Goal: Task Accomplishment & Management: Complete application form

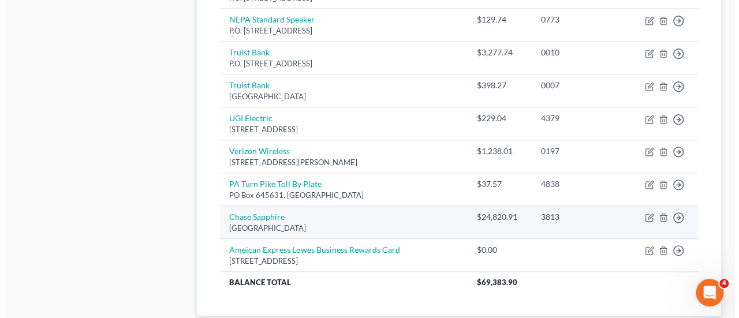
scroll to position [523, 0]
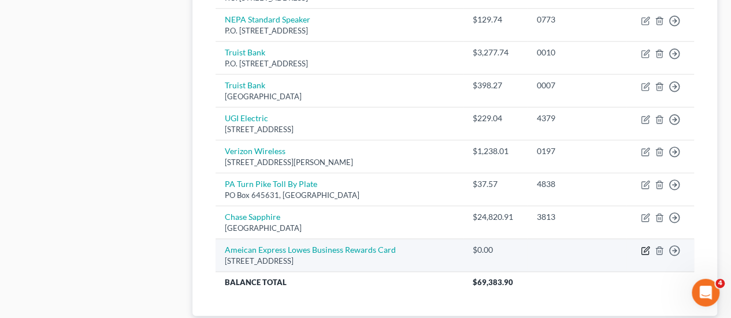
click at [643, 247] on icon "button" at bounding box center [645, 249] width 5 height 5
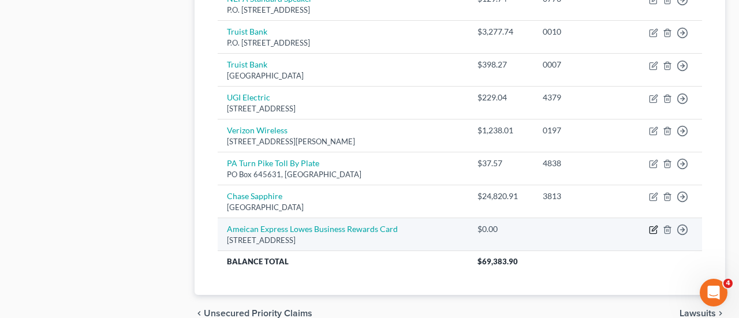
select select "14"
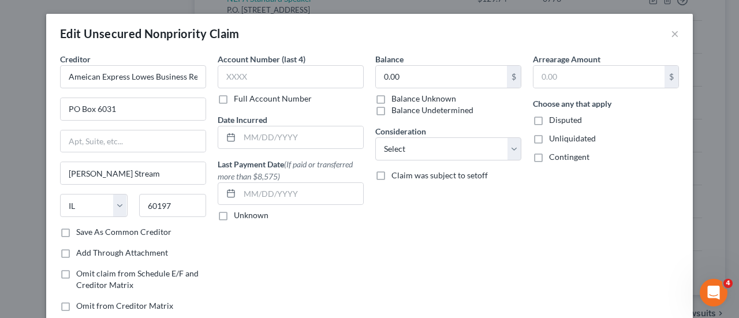
click at [699, 223] on div "Edit Unsecured Nonpriority Claim × Creditor * Ameican Express Lowes Business Re…" at bounding box center [369, 159] width 739 height 318
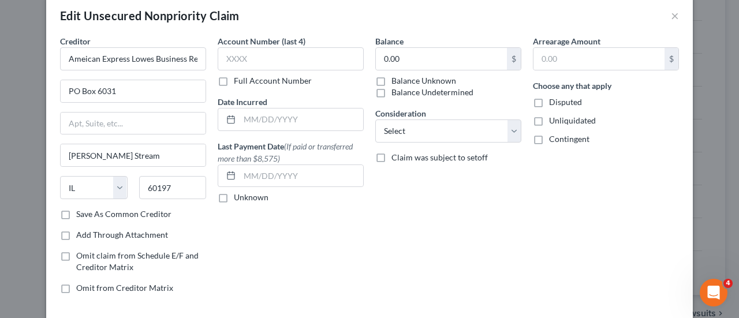
scroll to position [20, 0]
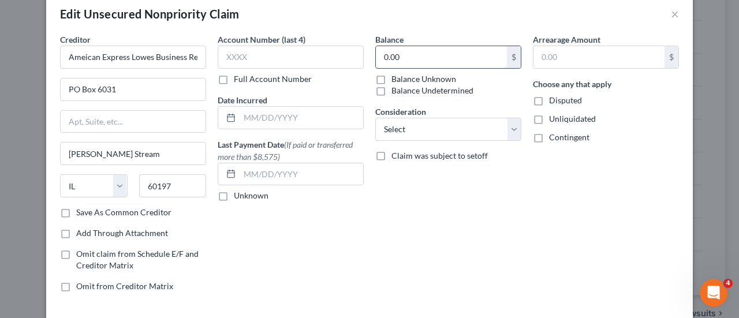
click at [406, 56] on input "0.00" at bounding box center [441, 57] width 131 height 22
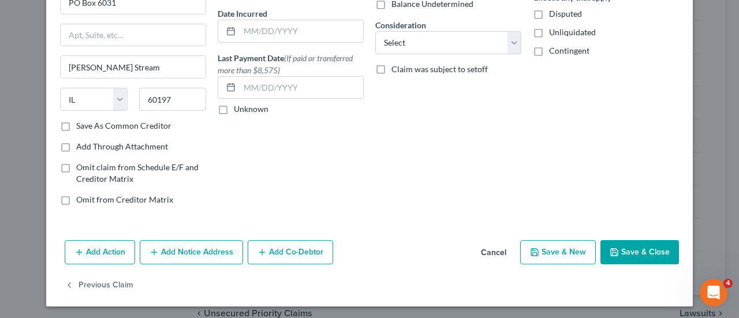
type input "5,450.00"
click at [556, 245] on button "Save & New" at bounding box center [558, 252] width 76 height 24
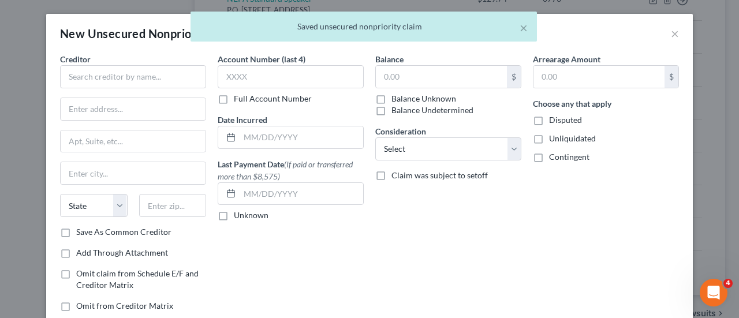
click at [698, 111] on div "New Unsecured Nonpriority Claim × Creditor * State [US_STATE] AK AR AZ [GEOGRAP…" at bounding box center [369, 159] width 739 height 318
click at [77, 81] on input "text" at bounding box center [133, 76] width 146 height 23
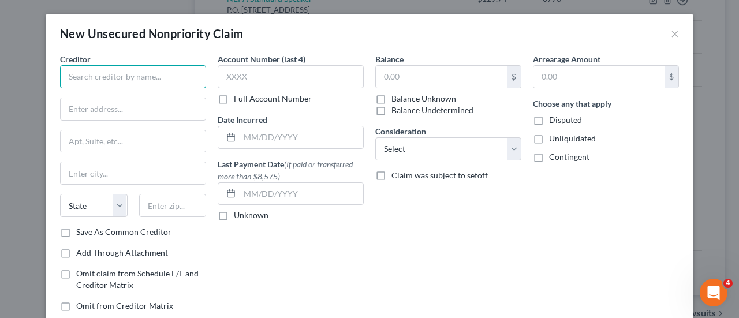
click at [83, 78] on input "text" at bounding box center [133, 76] width 146 height 23
click at [83, 85] on input "text" at bounding box center [133, 76] width 146 height 23
drag, startPoint x: 404, startPoint y: 18, endPoint x: 95, endPoint y: 79, distance: 315.0
click at [95, 79] on div "New Unsecured Nonpriority Claim × Creditor * State [US_STATE] AK AR AZ [GEOGRAP…" at bounding box center [369, 197] width 647 height 366
click at [95, 79] on input "text" at bounding box center [133, 76] width 146 height 23
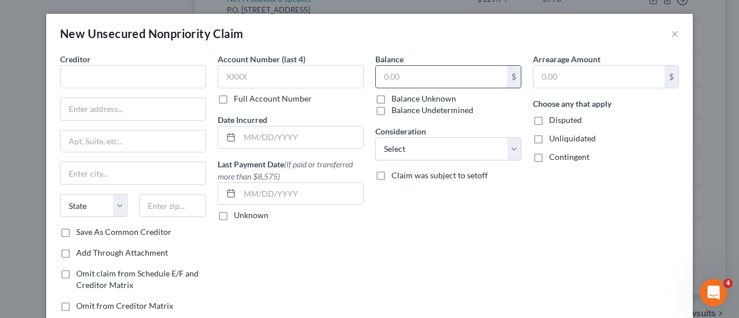
click at [376, 69] on input "text" at bounding box center [441, 77] width 131 height 22
type input "0"
click at [99, 81] on input "text" at bounding box center [133, 76] width 146 height 23
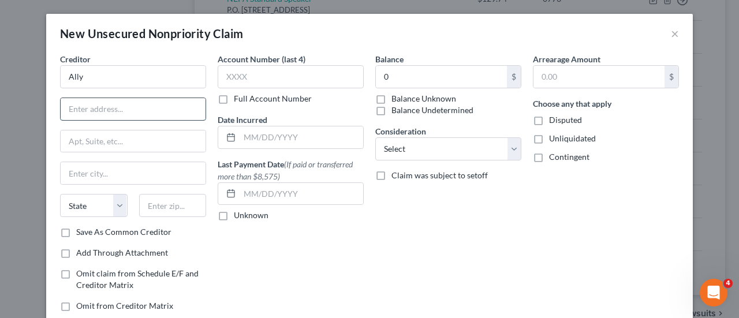
click at [84, 103] on input "text" at bounding box center [133, 109] width 145 height 22
type input "Ally"
type input "PO Box 380902"
click at [133, 166] on input "text" at bounding box center [133, 173] width 145 height 22
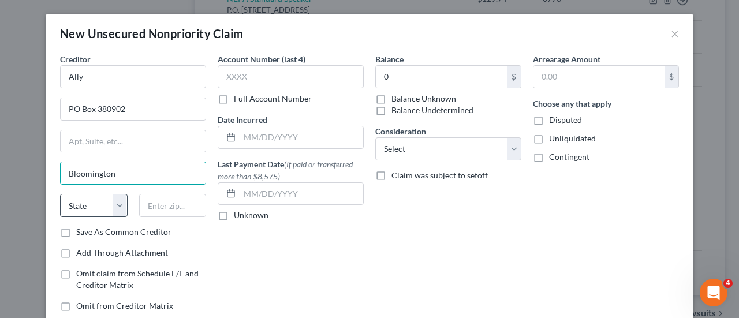
type input "Bloomington"
click at [84, 206] on select "State [US_STATE] AK AR AZ CA CO CT DE DC [GEOGRAPHIC_DATA] [GEOGRAPHIC_DATA] GU…" at bounding box center [94, 205] width 68 height 23
select select "24"
click at [60, 194] on select "State [US_STATE] AK AR AZ CA CO CT DE DC [GEOGRAPHIC_DATA] [GEOGRAPHIC_DATA] GU…" at bounding box center [94, 205] width 68 height 23
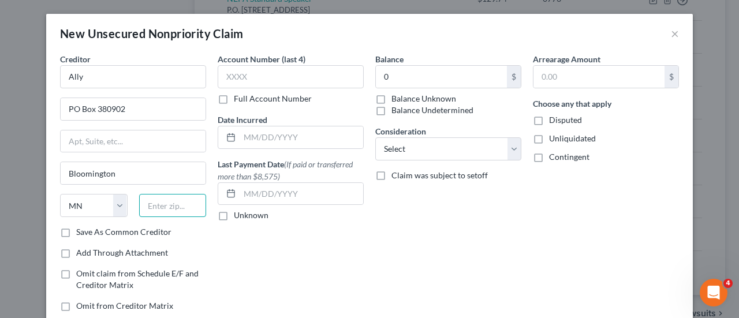
click at [155, 203] on input "text" at bounding box center [173, 205] width 68 height 23
type input "55438"
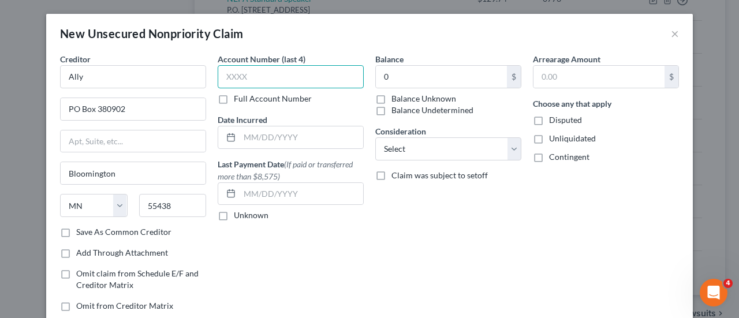
click at [288, 77] on input "text" at bounding box center [291, 76] width 146 height 23
type input "[GEOGRAPHIC_DATA]"
type input "5114"
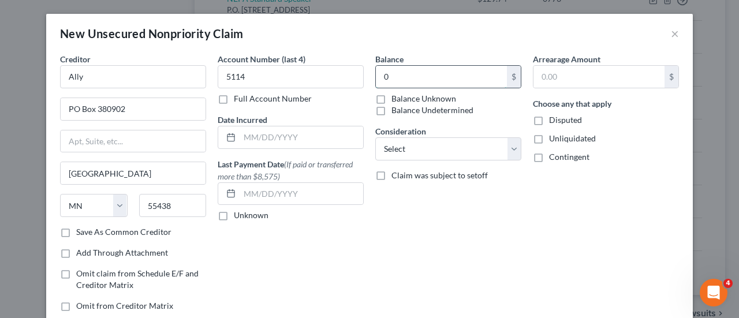
click at [438, 74] on input "0" at bounding box center [441, 77] width 131 height 22
click at [438, 74] on input "1" at bounding box center [441, 77] width 131 height 22
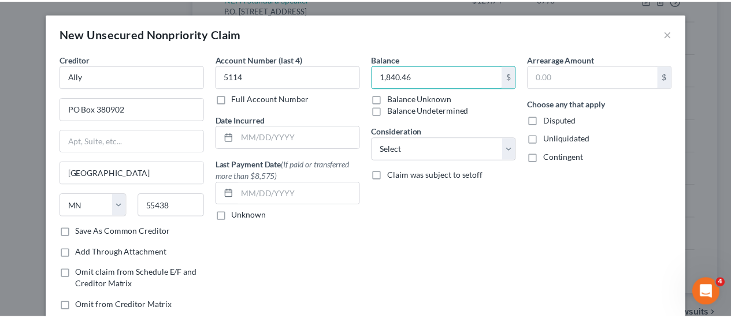
scroll to position [73, 0]
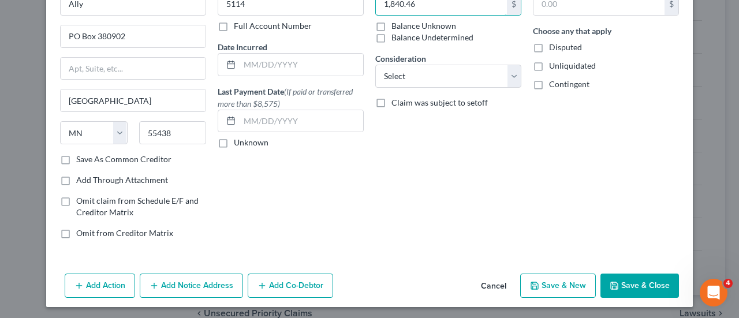
type input "1,840.46"
click at [571, 288] on button "Save & New" at bounding box center [558, 286] width 76 height 24
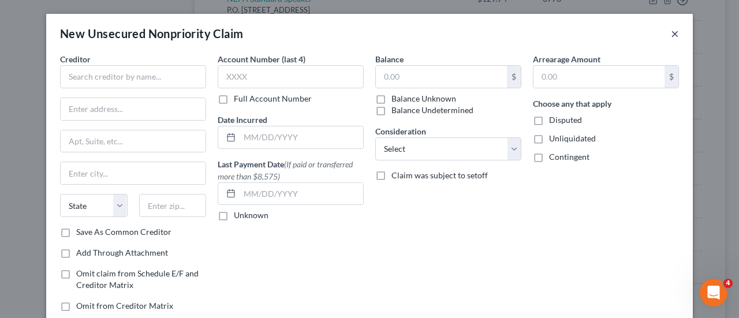
click at [671, 33] on button "×" at bounding box center [675, 34] width 8 height 14
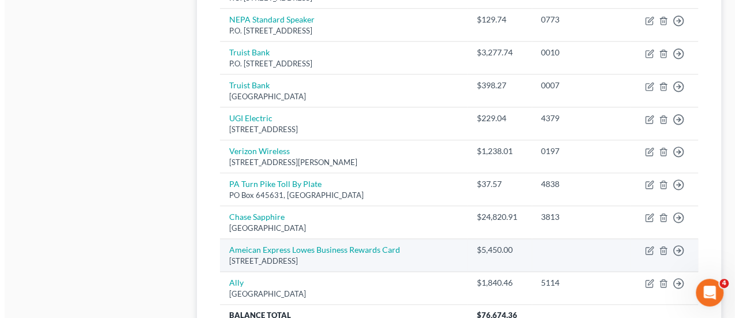
scroll to position [609, 0]
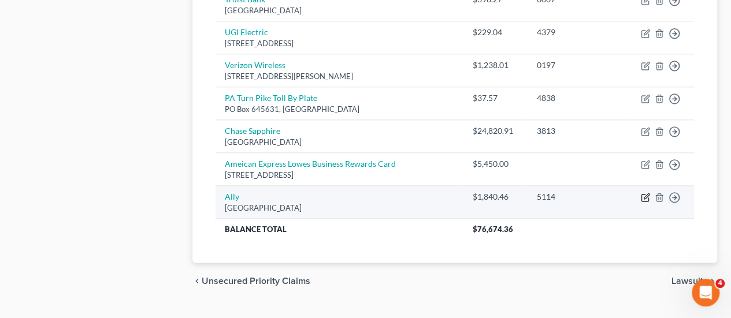
click at [643, 193] on icon "button" at bounding box center [644, 197] width 9 height 9
select select "24"
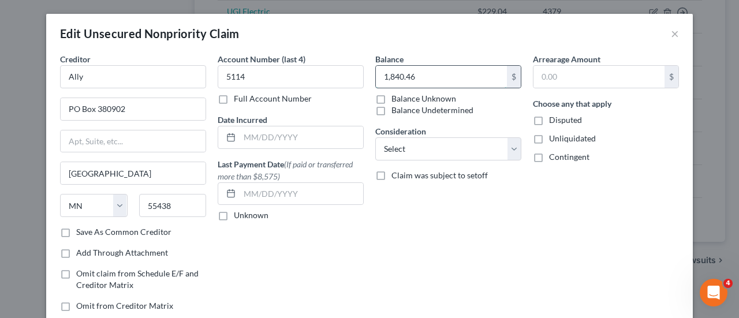
click at [446, 76] on input "1,840.46" at bounding box center [441, 77] width 131 height 22
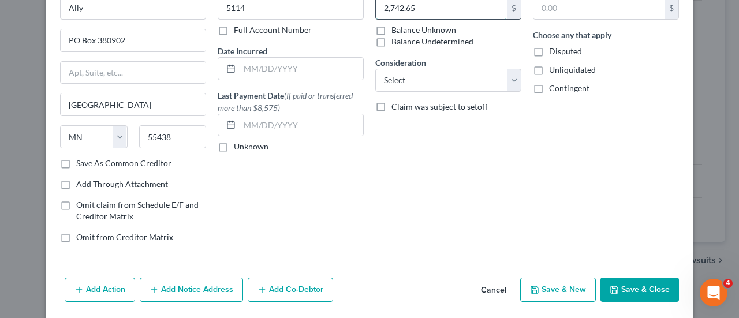
scroll to position [106, 0]
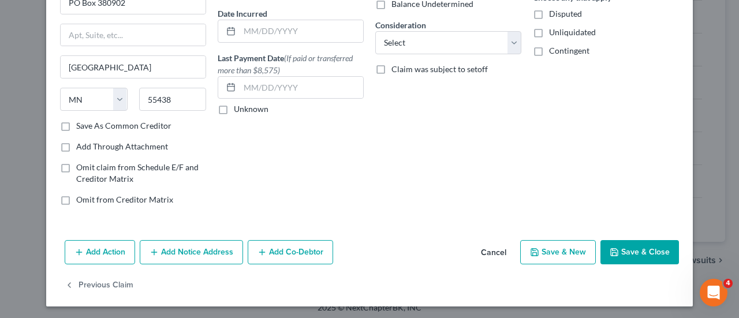
type input "2,742.65"
drag, startPoint x: 553, startPoint y: 244, endPoint x: 433, endPoint y: 241, distance: 120.2
click at [433, 241] on div "Add Action Add Notice Address Add Co-Debtor Cancel Save & New Save & Close" at bounding box center [369, 255] width 647 height 38
click at [549, 243] on button "Save & New" at bounding box center [558, 252] width 76 height 24
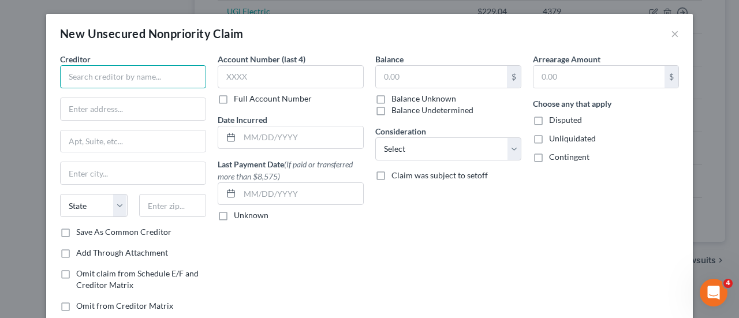
click at [125, 74] on input "text" at bounding box center [133, 76] width 146 height 23
click at [671, 33] on button "×" at bounding box center [675, 34] width 8 height 14
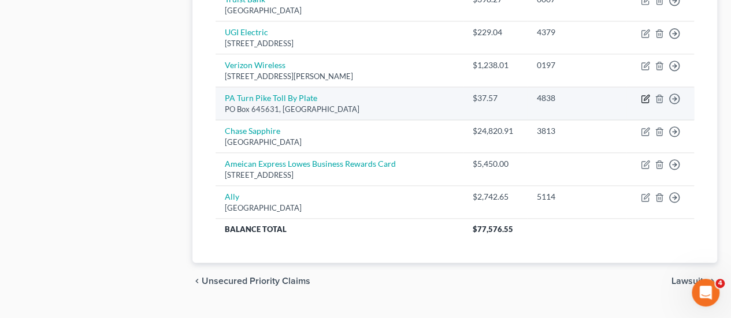
click at [647, 94] on icon "button" at bounding box center [644, 98] width 9 height 9
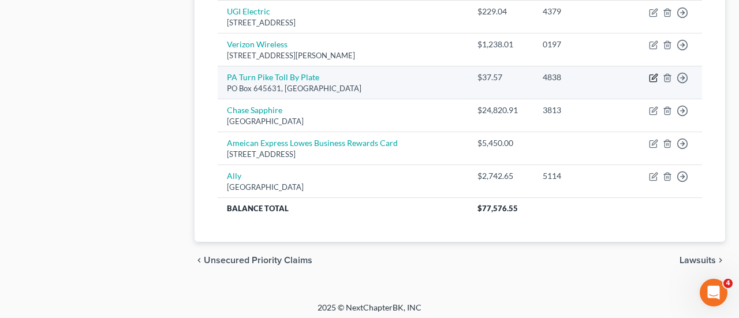
select select "39"
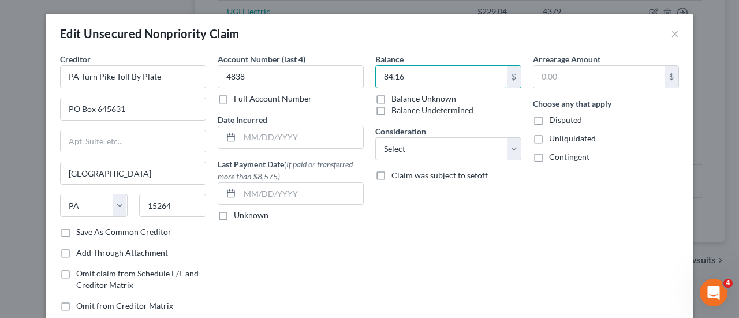
drag, startPoint x: 381, startPoint y: 79, endPoint x: 430, endPoint y: 196, distance: 126.6
click at [430, 196] on div "Balance 84.16 $ Balance Unknown Balance Undetermined 84.16 $ Balance Unknown Co…" at bounding box center [449, 187] width 158 height 268
click at [400, 79] on input "84.16" at bounding box center [441, 77] width 131 height 22
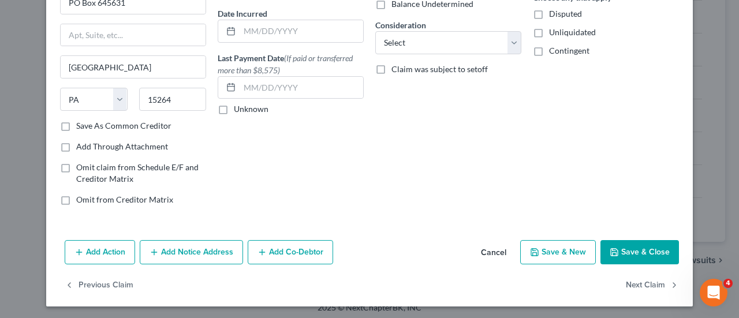
type input "84.50"
click at [571, 255] on button "Save & New" at bounding box center [558, 252] width 76 height 24
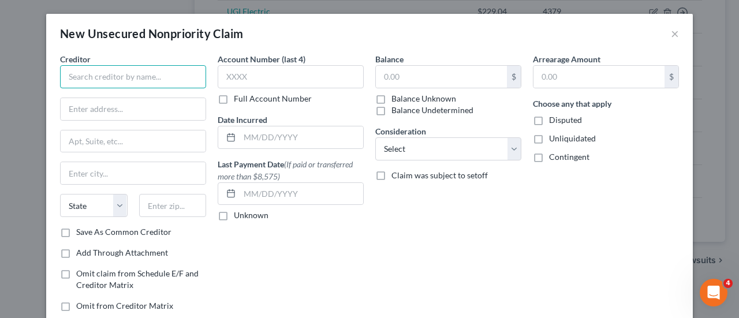
click at [128, 77] on input "text" at bounding box center [133, 76] width 146 height 23
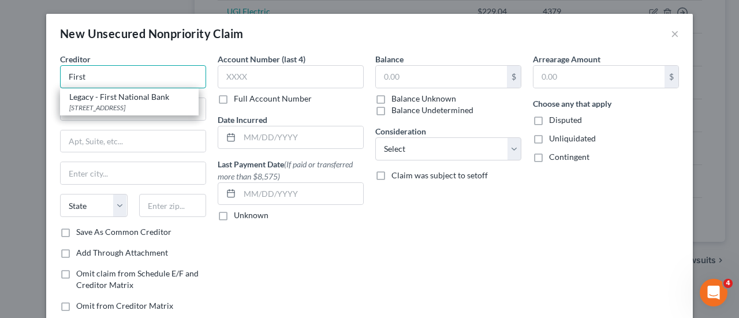
click at [129, 78] on input "First" at bounding box center [133, 76] width 146 height 23
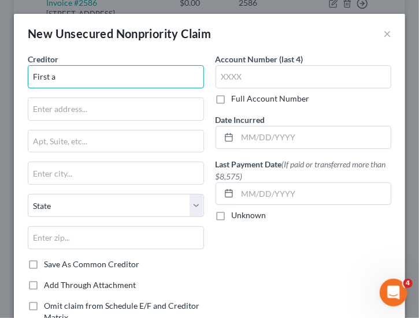
click at [129, 78] on input "First a" at bounding box center [116, 76] width 176 height 23
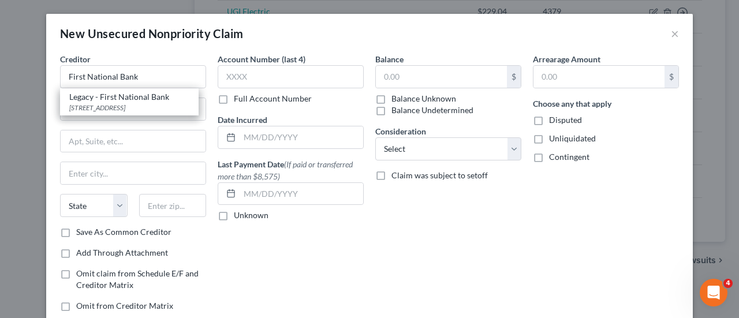
click at [233, 238] on div "Account Number (last 4) Full Account Number Date Incurred Last Payment Date (If…" at bounding box center [291, 187] width 158 height 268
type input "First National Bank"
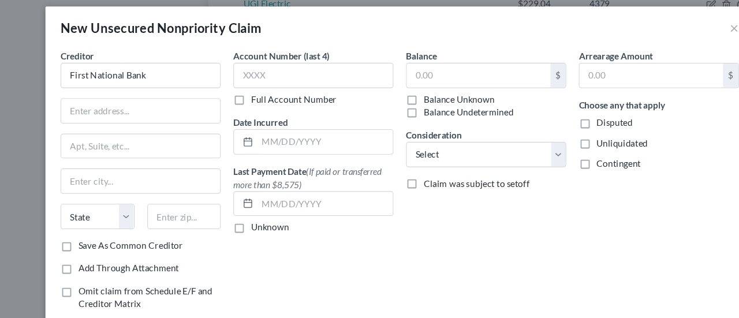
scroll to position [609, 0]
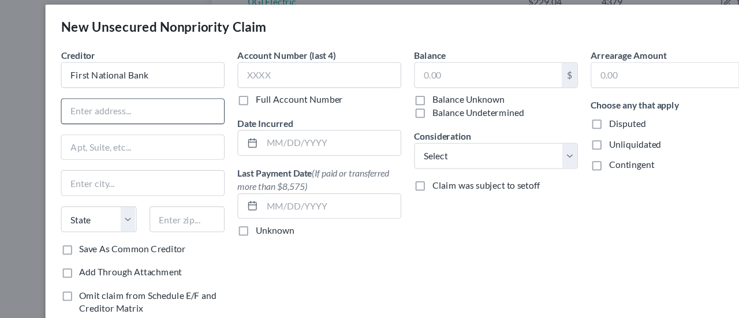
click at [76, 99] on input "text" at bounding box center [133, 109] width 145 height 22
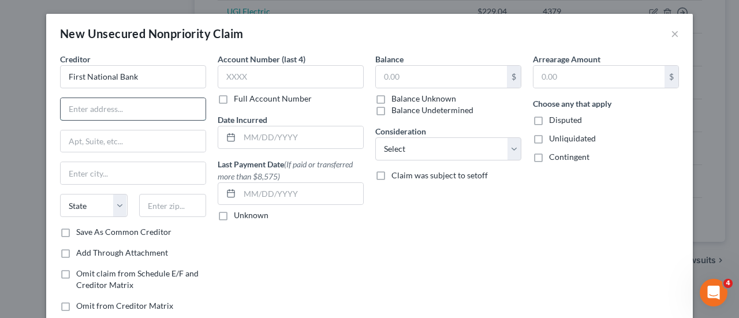
click at [91, 109] on input "text" at bounding box center [133, 109] width 145 height 22
click at [163, 111] on input "4140 Hermitage" at bounding box center [133, 109] width 145 height 22
type input "[STREET_ADDRESS]"
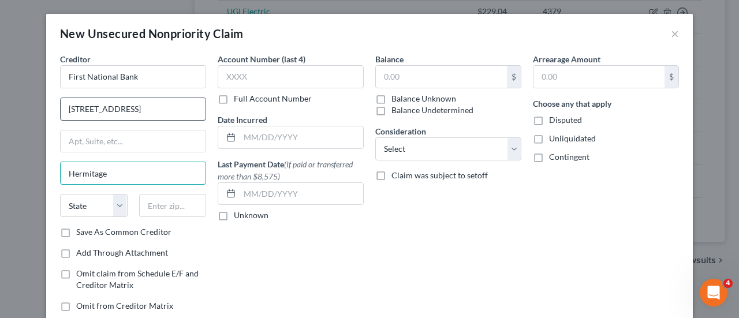
type input "Hermitage"
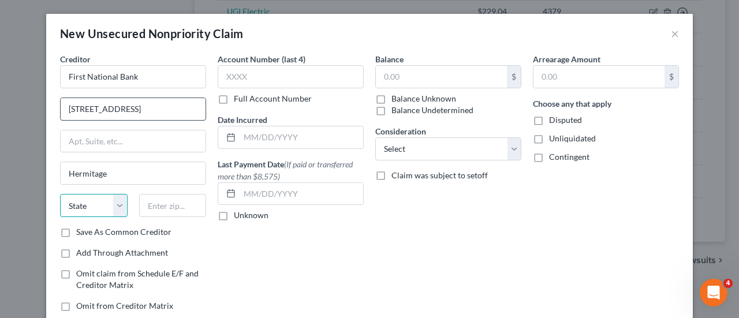
select select "39"
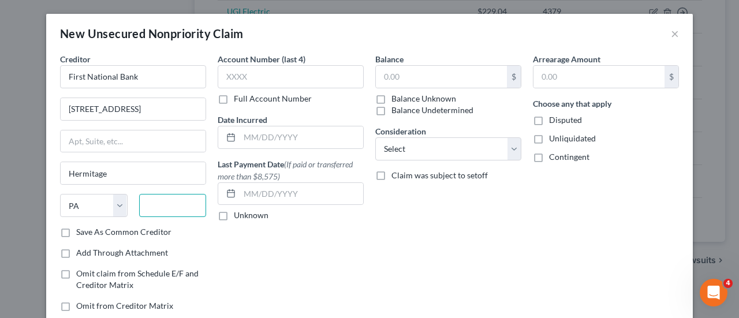
click at [176, 208] on input "text" at bounding box center [173, 205] width 68 height 23
click at [152, 203] on input "text" at bounding box center [173, 205] width 68 height 23
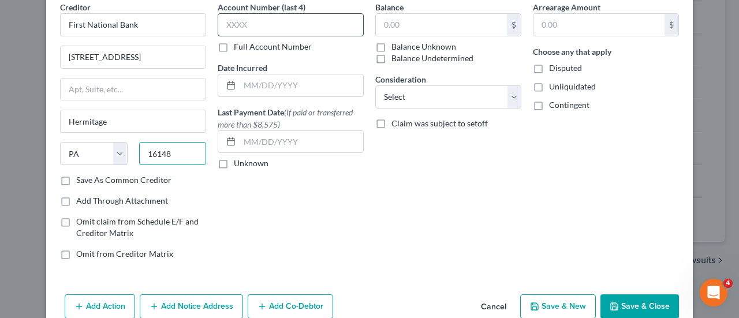
type input "16148"
click at [292, 25] on input "text" at bounding box center [291, 24] width 146 height 23
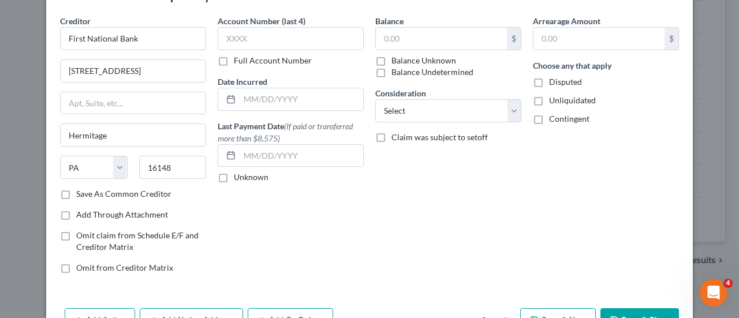
click at [239, 26] on label "Account Number (last 4)" at bounding box center [262, 21] width 88 height 12
click at [291, 39] on input "text" at bounding box center [291, 38] width 146 height 23
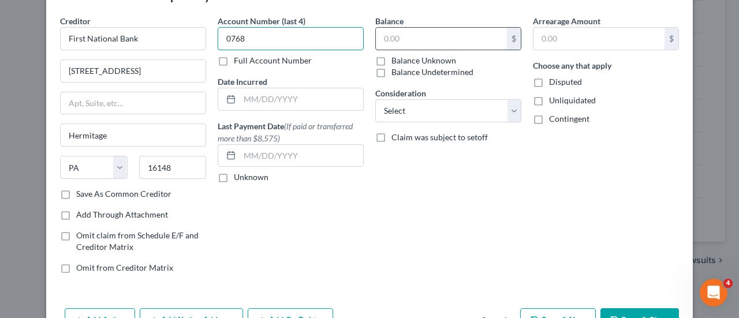
type input "0768"
click at [408, 37] on input "text" at bounding box center [441, 39] width 131 height 22
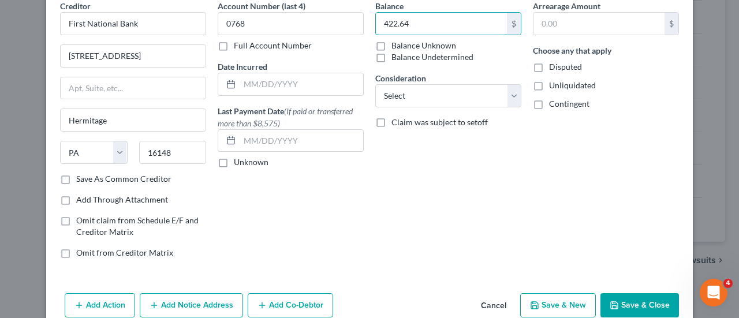
type input "422.64"
click at [549, 302] on button "Save & New" at bounding box center [558, 305] width 76 height 24
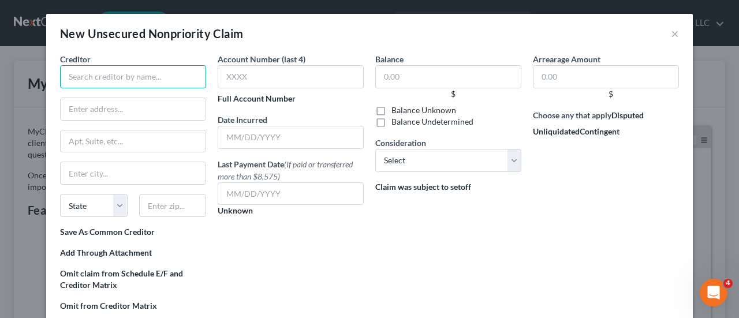
click at [95, 81] on input "text" at bounding box center [133, 76] width 146 height 23
click at [672, 32] on button "×" at bounding box center [675, 34] width 8 height 14
type input "PPL"
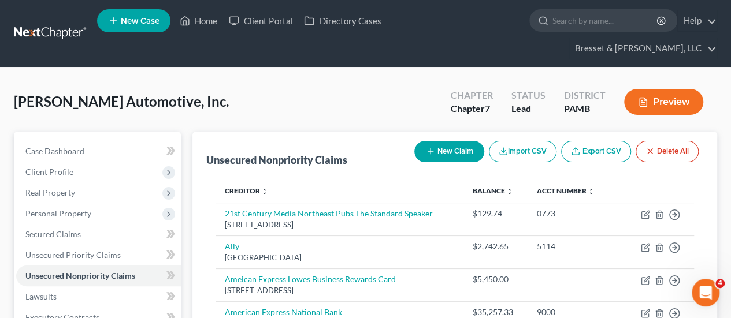
click at [459, 141] on button "New Claim" at bounding box center [449, 151] width 70 height 21
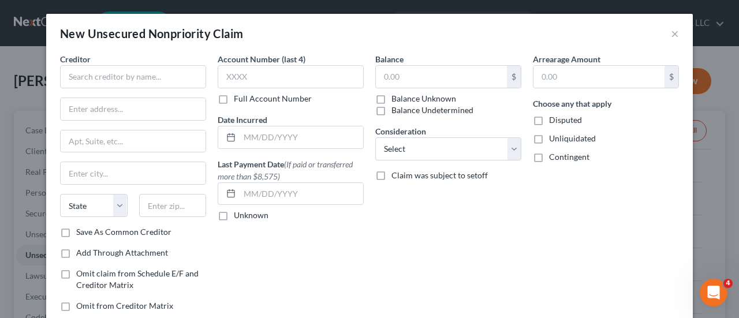
click at [449, 133] on div "Consideration Select Cable / Satellite Services Collection Agency Credit Card D…" at bounding box center [448, 142] width 146 height 35
click at [104, 79] on input "text" at bounding box center [133, 76] width 146 height 23
click at [149, 73] on input "text" at bounding box center [133, 76] width 146 height 23
click at [107, 71] on input "text" at bounding box center [133, 76] width 146 height 23
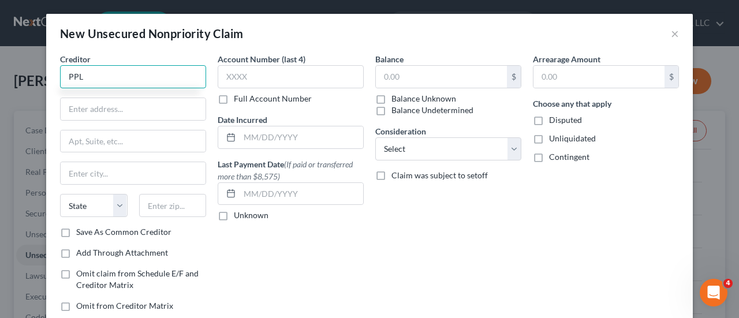
click at [107, 71] on input "PPL" at bounding box center [133, 76] width 146 height 23
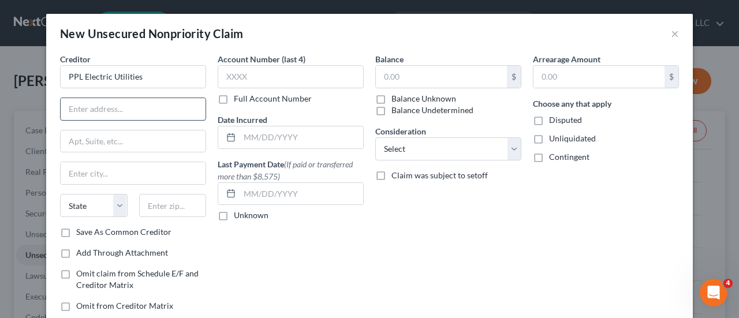
click at [96, 114] on input "text" at bounding box center [133, 109] width 145 height 22
type input "PPL Electric Utilities"
click at [103, 103] on input "text" at bounding box center [133, 109] width 145 height 22
type input "[STREET_ADDRESS][PERSON_NAME]"
click at [79, 170] on input "text" at bounding box center [133, 173] width 145 height 22
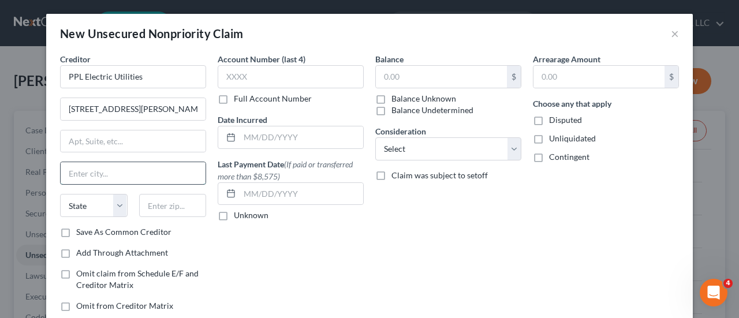
click at [84, 167] on input "text" at bounding box center [133, 173] width 145 height 22
type input "[GEOGRAPHIC_DATA]"
select select "39"
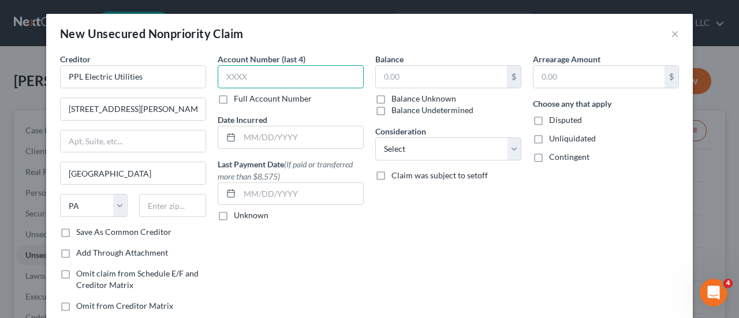
click at [291, 87] on input "text" at bounding box center [291, 76] width 146 height 23
click at [291, 87] on input "7009" at bounding box center [291, 76] width 146 height 23
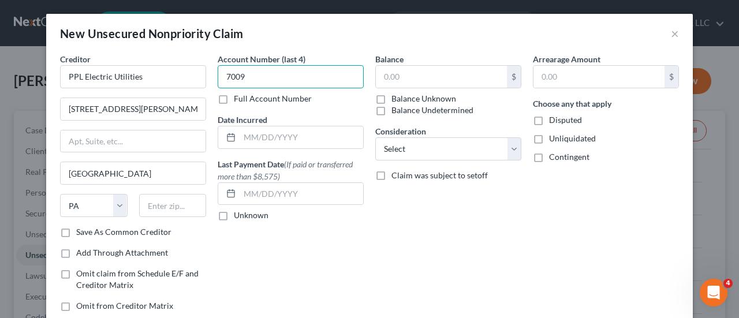
drag, startPoint x: 291, startPoint y: 87, endPoint x: 281, endPoint y: 88, distance: 10.5
click at [281, 88] on div "Account Number (last 4) 7009 Full Account Number" at bounding box center [291, 78] width 146 height 51
type input "7009"
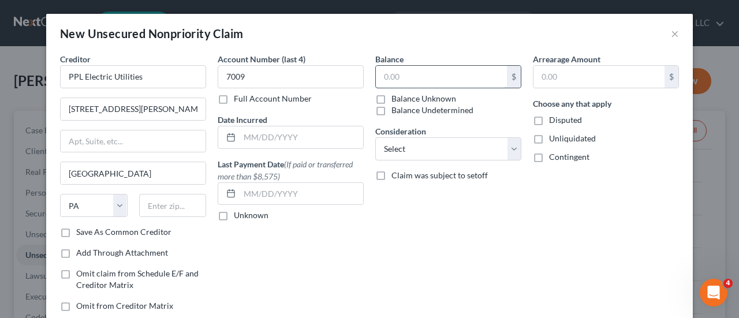
click at [416, 77] on input "text" at bounding box center [441, 77] width 131 height 22
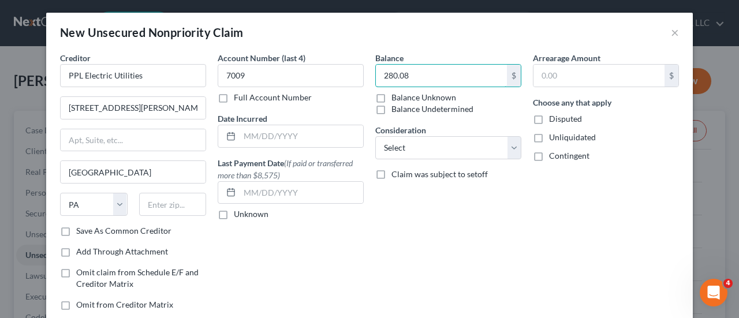
scroll to position [2, 0]
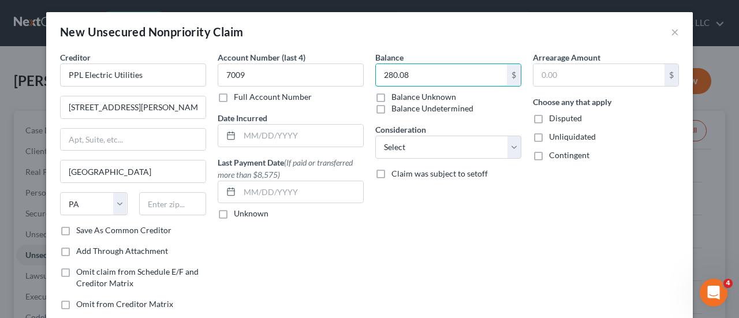
type input "280.08"
click at [505, 115] on div "Balance 280.08 $ Balance Unknown Balance Undetermined 280.08 $ Balance Unknown …" at bounding box center [449, 185] width 158 height 268
click at [457, 64] on input "280.08" at bounding box center [441, 75] width 131 height 22
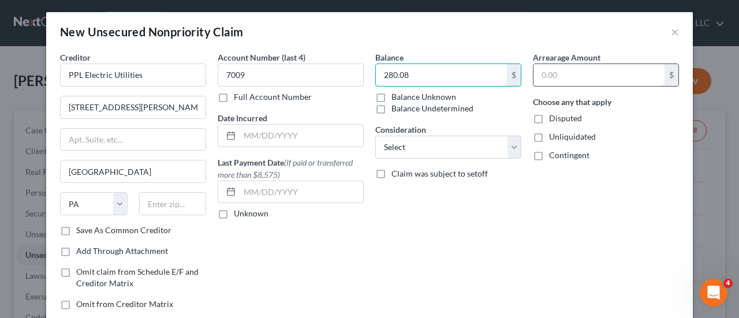
scroll to position [73, 0]
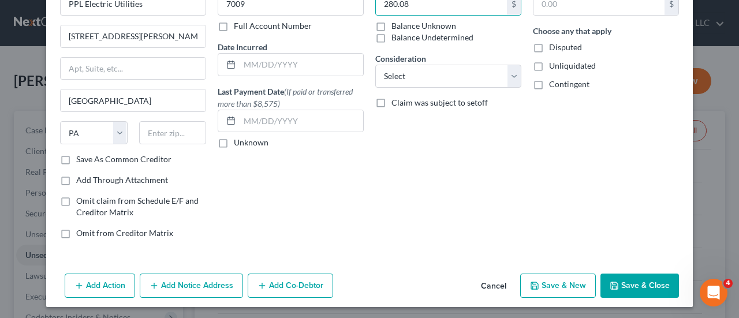
click at [550, 287] on button "Save & New" at bounding box center [558, 286] width 76 height 24
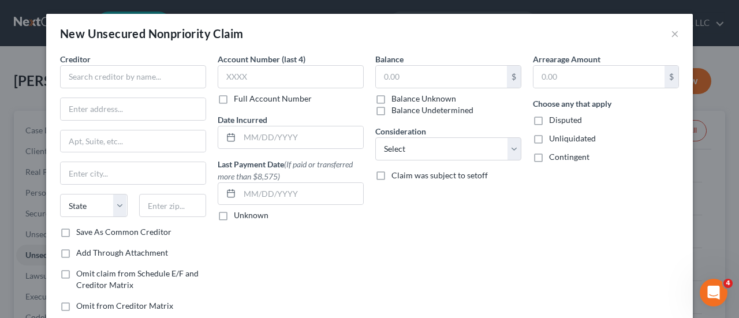
click at [722, 92] on div "New Unsecured Nonpriority Claim × Creditor * State [US_STATE] AK AR AZ [GEOGRAP…" at bounding box center [369, 159] width 739 height 318
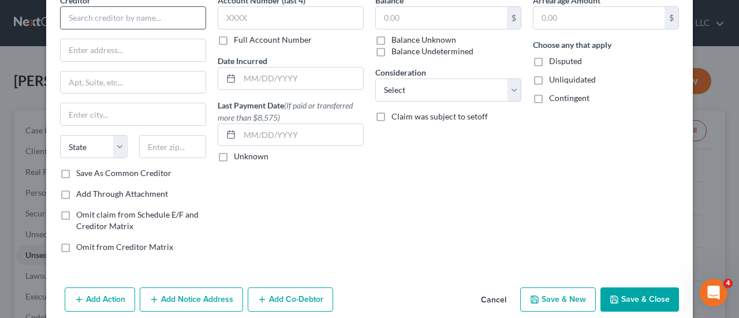
scroll to position [0, 0]
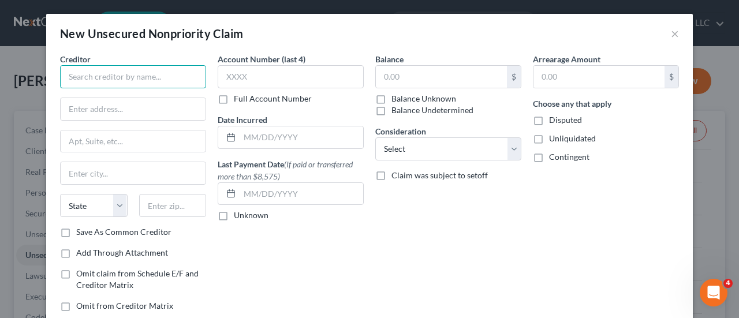
click at [119, 73] on input "text" at bounding box center [133, 76] width 146 height 23
click at [171, 55] on div "Creditor *" at bounding box center [133, 70] width 146 height 35
click at [73, 78] on input "text" at bounding box center [133, 76] width 146 height 23
click at [165, 74] on input "text" at bounding box center [133, 76] width 146 height 23
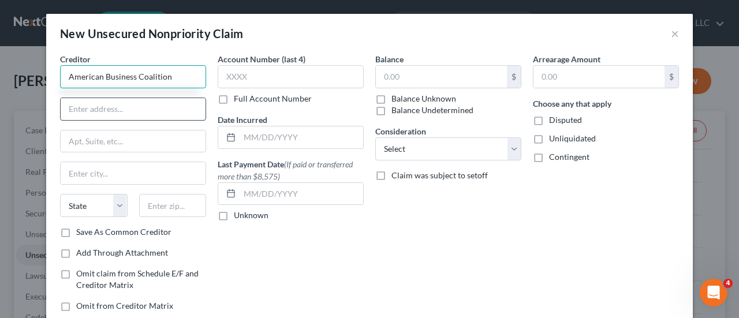
type input "American Business Coalition"
click at [99, 110] on input "text" at bounding box center [133, 109] width 145 height 22
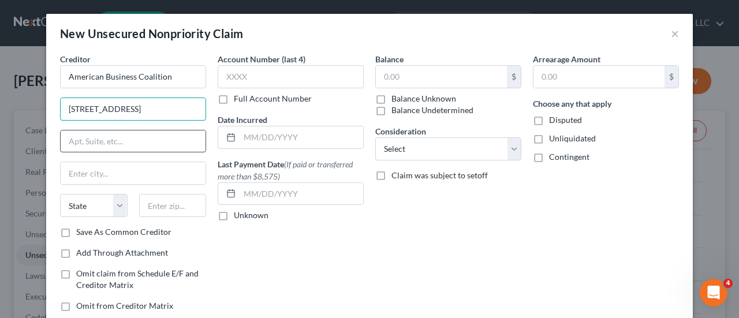
type input "[STREET_ADDRESS]"
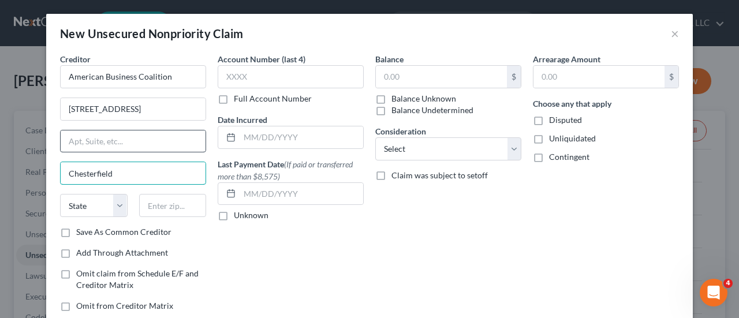
type input "Chesterfield"
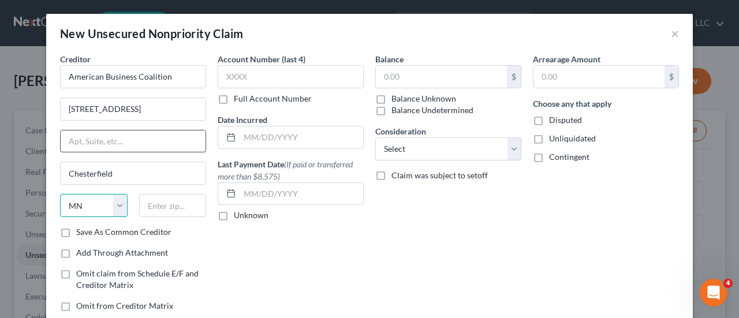
select select "23"
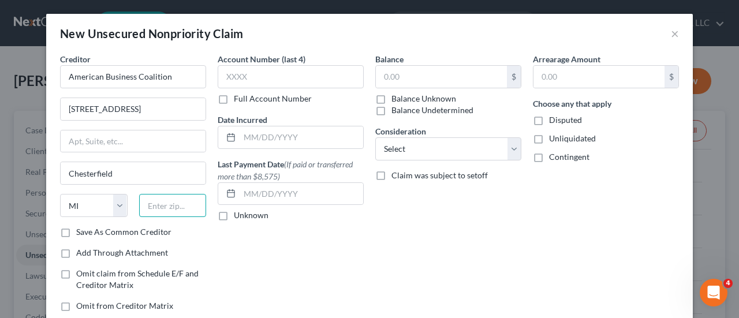
click at [163, 211] on input "text" at bounding box center [173, 205] width 68 height 23
type input "63017"
click at [262, 73] on input "text" at bounding box center [291, 76] width 146 height 23
select select "26"
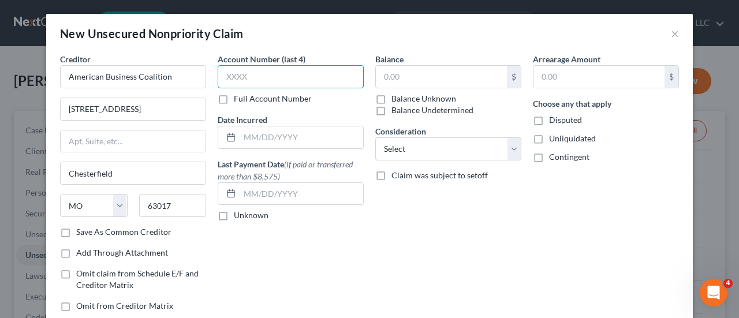
click at [255, 74] on input "text" at bounding box center [291, 76] width 146 height 23
click at [239, 79] on input "text" at bounding box center [291, 76] width 146 height 23
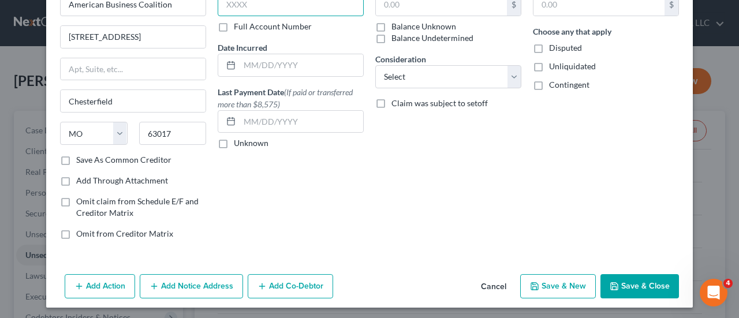
scroll to position [73, 0]
click at [553, 280] on button "Save & New" at bounding box center [558, 286] width 76 height 24
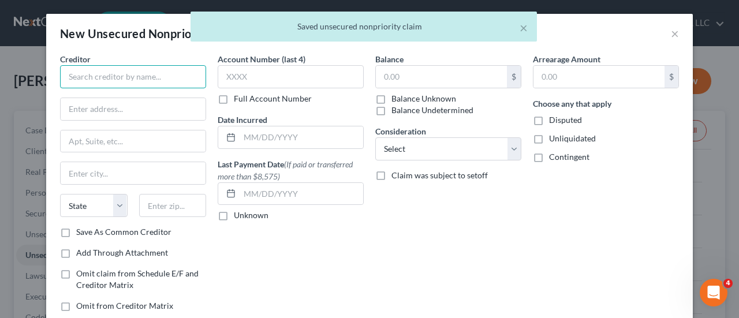
click at [98, 77] on input "text" at bounding box center [133, 76] width 146 height 23
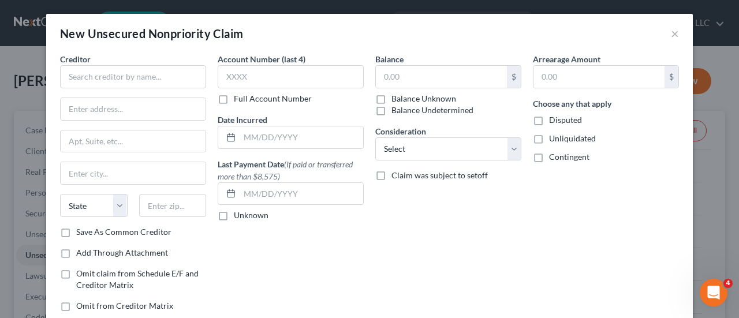
click at [214, 22] on div "New Unsecured Nonpriority Claim ×" at bounding box center [369, 33] width 647 height 39
click at [115, 79] on input "text" at bounding box center [133, 76] width 146 height 23
type input "Service Electric"
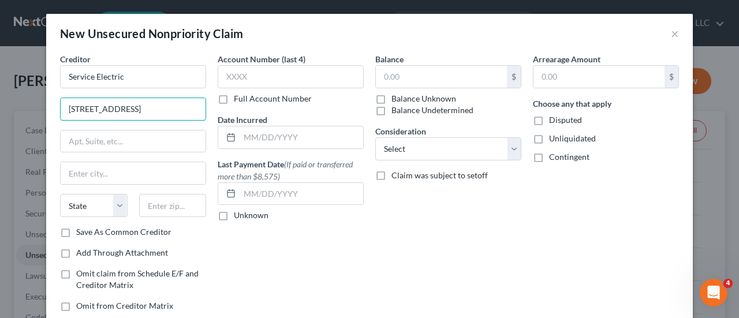
type input "[STREET_ADDRESS]"
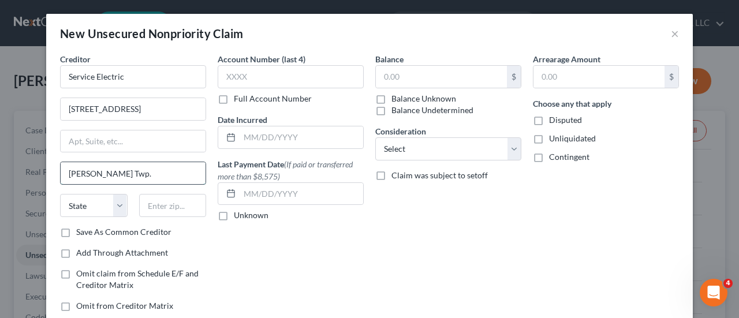
type input "[PERSON_NAME] Twp."
select select "39"
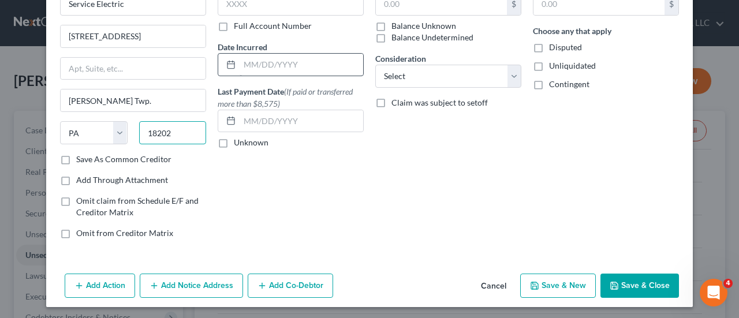
scroll to position [0, 0]
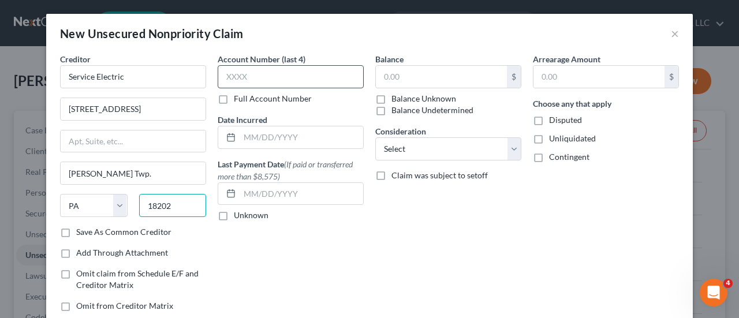
type input "18202"
click at [251, 73] on input "text" at bounding box center [291, 76] width 146 height 23
type input "Hazleton"
drag, startPoint x: 275, startPoint y: 79, endPoint x: 279, endPoint y: 85, distance: 8.0
click at [279, 85] on input "text" at bounding box center [291, 76] width 146 height 23
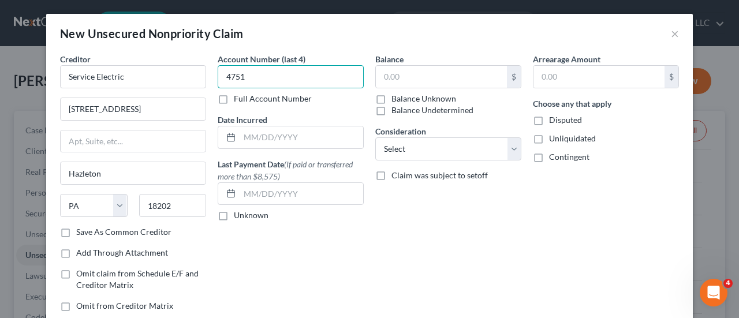
click at [275, 70] on input "4751" at bounding box center [291, 76] width 146 height 23
type input "4751"
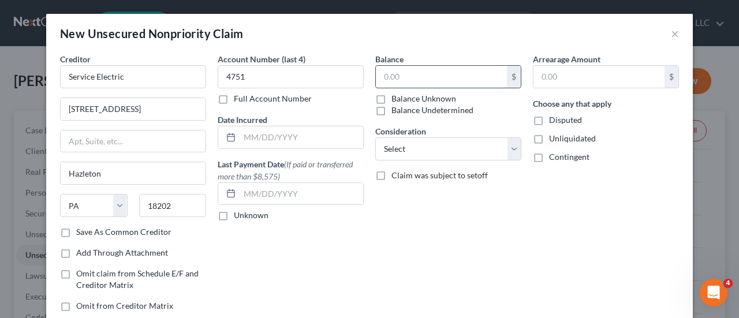
click at [399, 77] on input "text" at bounding box center [441, 77] width 131 height 22
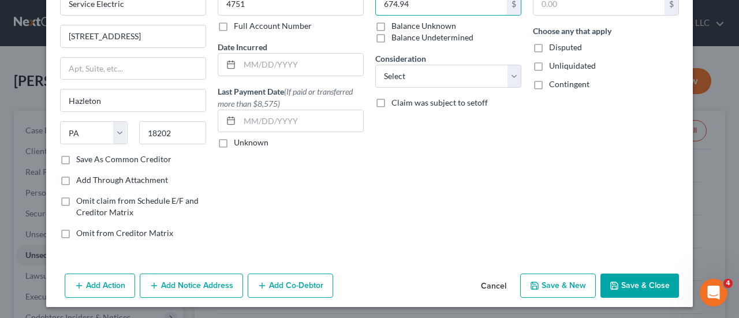
type input "674.94"
click at [558, 280] on button "Save & New" at bounding box center [558, 286] width 76 height 24
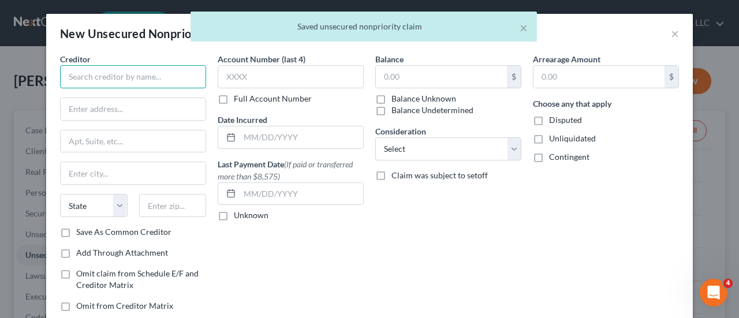
click at [130, 80] on input "text" at bounding box center [133, 76] width 146 height 23
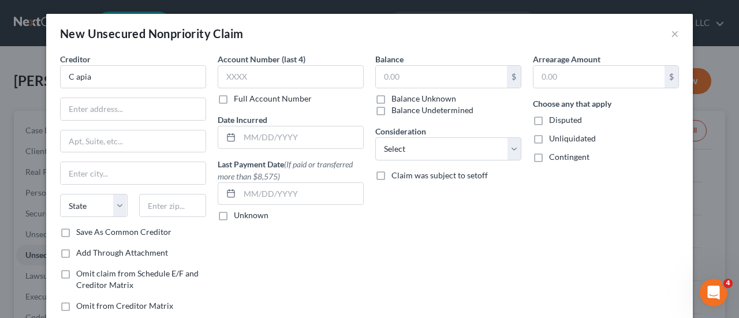
click at [251, 105] on div "Account Number (last 4) Full Account Number Date Incurred Last Payment Date (If…" at bounding box center [291, 187] width 158 height 268
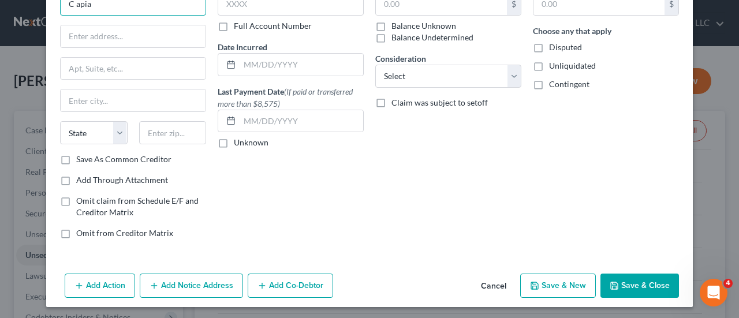
click at [122, 6] on input "C apia" at bounding box center [133, 3] width 146 height 23
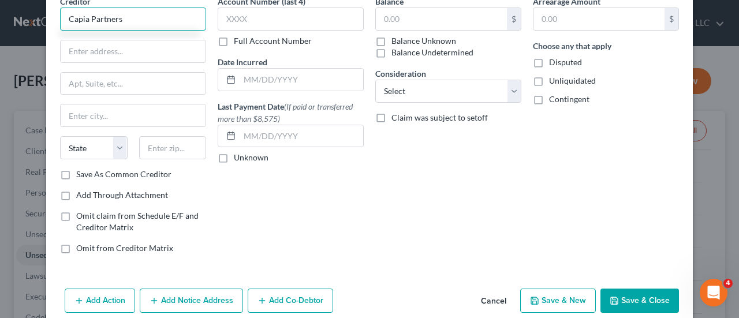
scroll to position [62, 0]
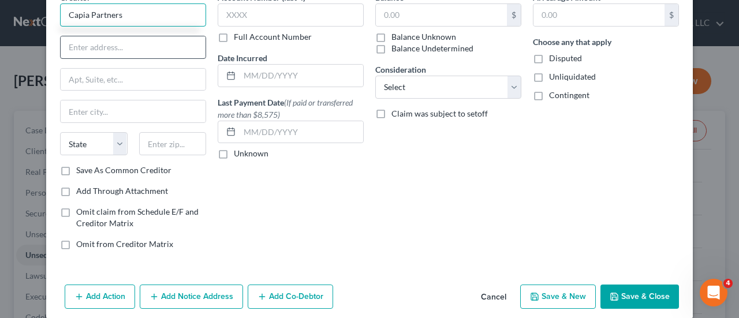
type input "Capia Partners"
click at [154, 50] on input "text" at bounding box center [133, 47] width 145 height 22
click at [117, 43] on input "text" at bounding box center [133, 47] width 145 height 22
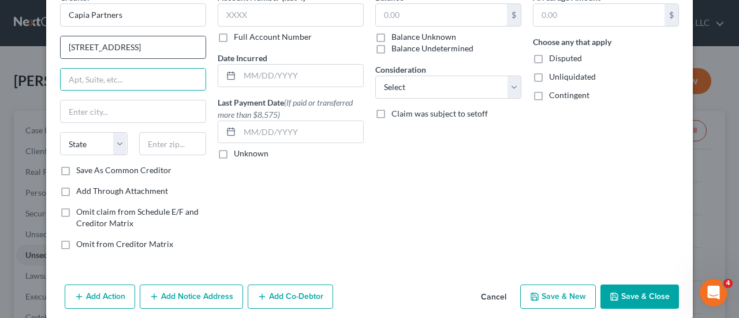
click at [152, 46] on input "[STREET_ADDRESS]" at bounding box center [133, 47] width 145 height 22
type input "[STREET_ADDRESS]"
drag, startPoint x: 88, startPoint y: 80, endPoint x: 70, endPoint y: 83, distance: 18.1
click at [70, 83] on input "text" at bounding box center [133, 80] width 145 height 22
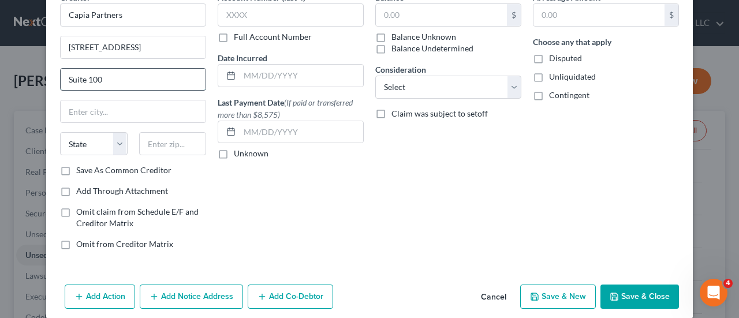
type input "Suite 100"
type input "[PERSON_NAME]"
click at [88, 140] on select "State [US_STATE] AK AR AZ CA CO CT DE DC [GEOGRAPHIC_DATA] [GEOGRAPHIC_DATA] GU…" at bounding box center [94, 143] width 68 height 23
select select "45"
click at [60, 132] on select "State [US_STATE] AK AR AZ CA CO CT DE DC [GEOGRAPHIC_DATA] [GEOGRAPHIC_DATA] GU…" at bounding box center [94, 143] width 68 height 23
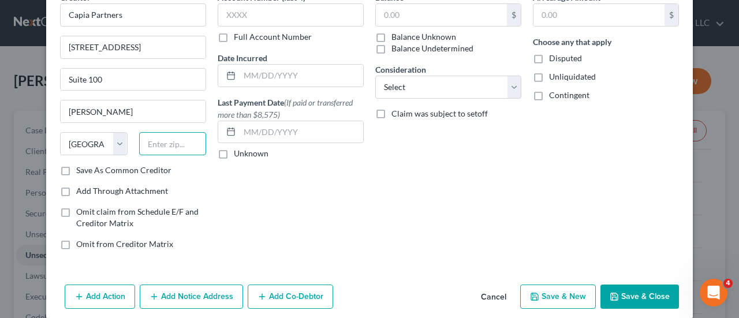
click at [156, 139] on input "text" at bounding box center [173, 143] width 68 height 23
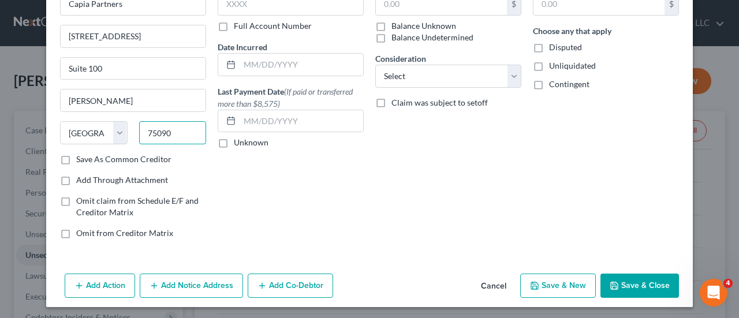
scroll to position [0, 0]
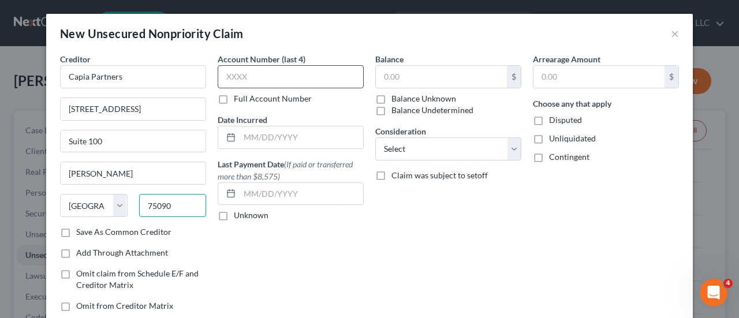
type input "75090"
click at [275, 71] on input "text" at bounding box center [291, 76] width 146 height 23
click at [275, 69] on input "5" at bounding box center [291, 76] width 146 height 23
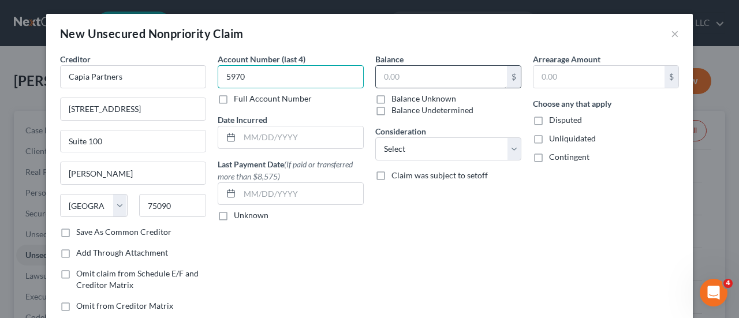
type input "5970"
click at [410, 77] on input "text" at bounding box center [441, 77] width 131 height 22
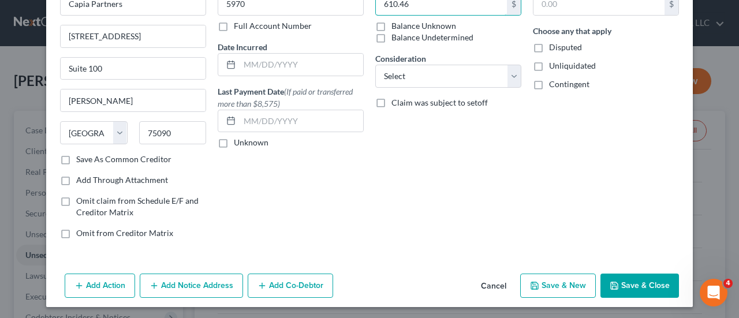
type input "610.46"
click at [557, 285] on button "Save & New" at bounding box center [558, 286] width 76 height 24
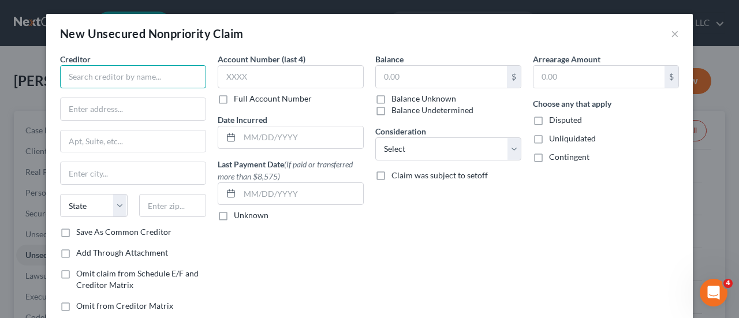
click at [135, 74] on input "text" at bounding box center [133, 76] width 146 height 23
click at [135, 74] on input "El Mensajero" at bounding box center [133, 76] width 146 height 23
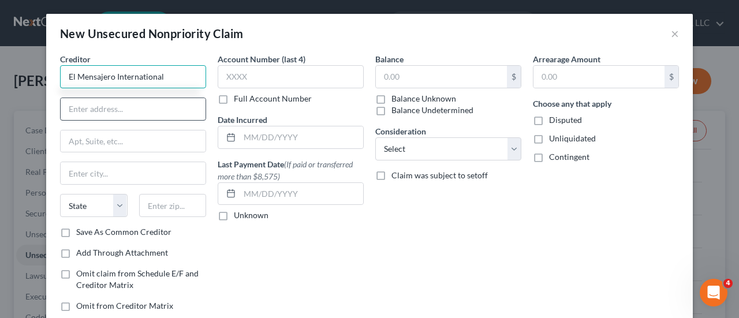
type input "El Mensajero International"
click at [110, 106] on input "text" at bounding box center [133, 109] width 145 height 22
type input "a"
click at [131, 105] on input "text" at bounding box center [133, 109] width 145 height 22
type input "a"
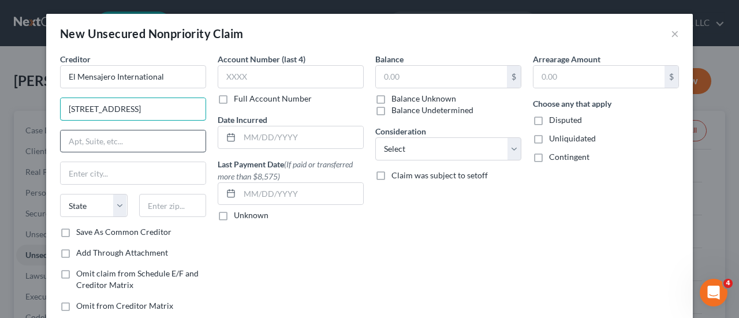
type input "[STREET_ADDRESS]"
click at [92, 143] on input "text" at bounding box center [133, 142] width 145 height 22
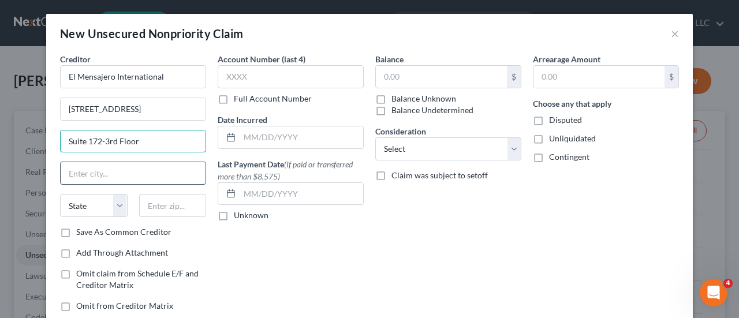
type input "Suite 172-3rd Floor"
click at [136, 175] on input "text" at bounding box center [133, 173] width 145 height 22
type input "[PERSON_NAME]"
select select "39"
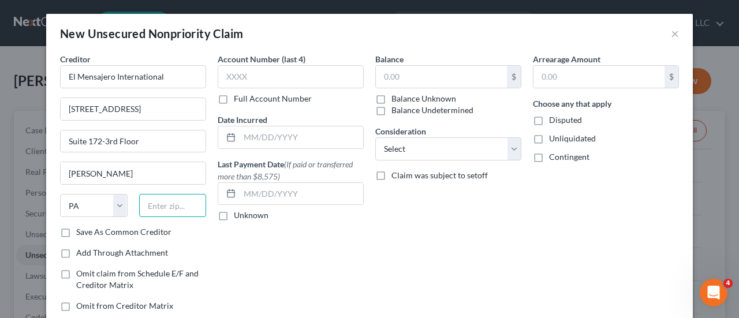
click at [170, 210] on input "text" at bounding box center [173, 205] width 68 height 23
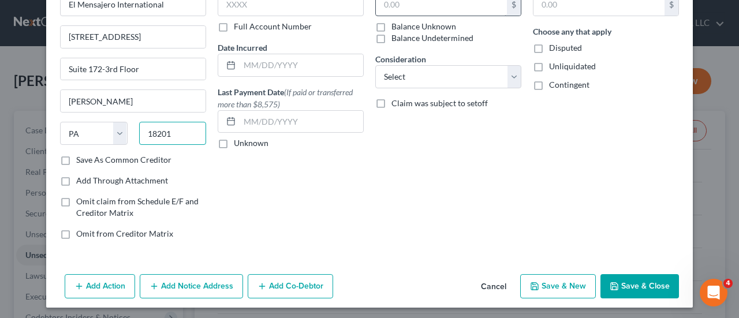
type input "18201"
click at [410, 3] on input "text" at bounding box center [441, 5] width 131 height 22
type input "Hazleton"
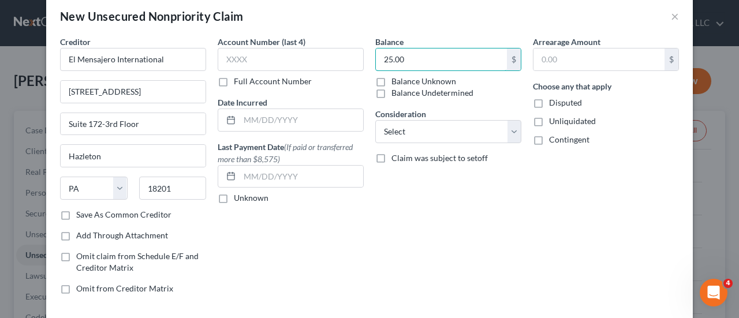
scroll to position [73, 0]
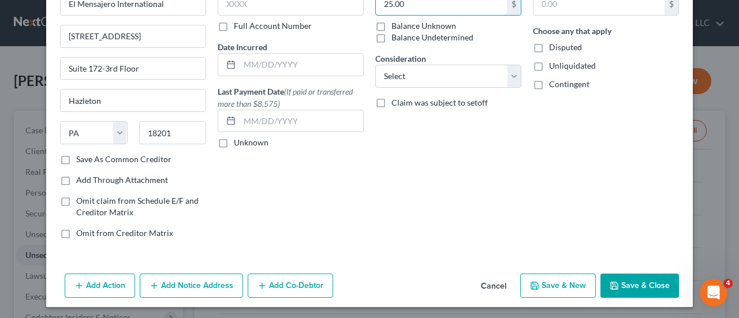
type input "25.00"
click at [546, 285] on button "Save & New" at bounding box center [558, 286] width 76 height 24
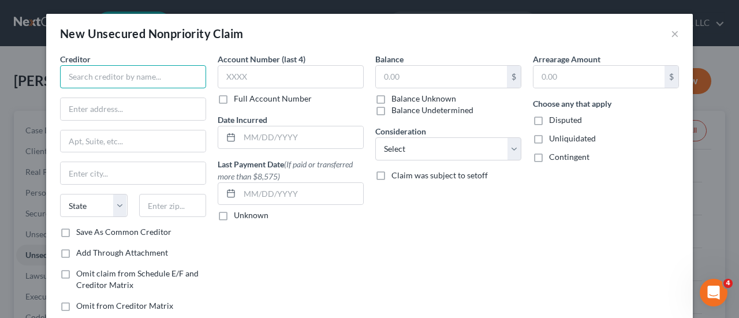
click at [146, 75] on input "text" at bounding box center [133, 76] width 146 height 23
type input "Freedom Life"
click at [27, 188] on div "New Unsecured Nonpriority Claim × Creditor * Freedom Life State [US_STATE] AK A…" at bounding box center [369, 159] width 739 height 318
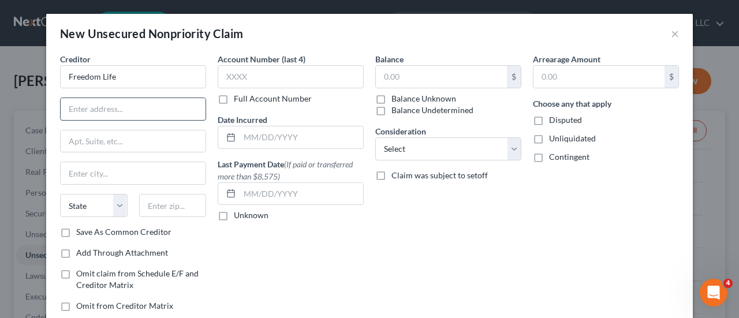
click at [91, 114] on input "text" at bounding box center [133, 109] width 145 height 22
click at [84, 117] on input "300 [PERSON_NAME]" at bounding box center [133, 109] width 145 height 22
type input "[STREET_ADDRESS][PERSON_NAME]"
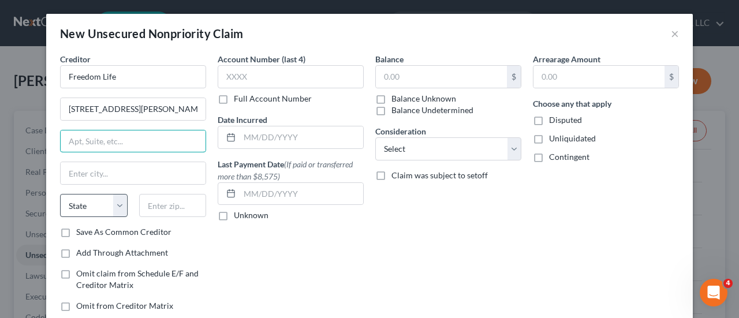
type input "D"
type input "Suite 200"
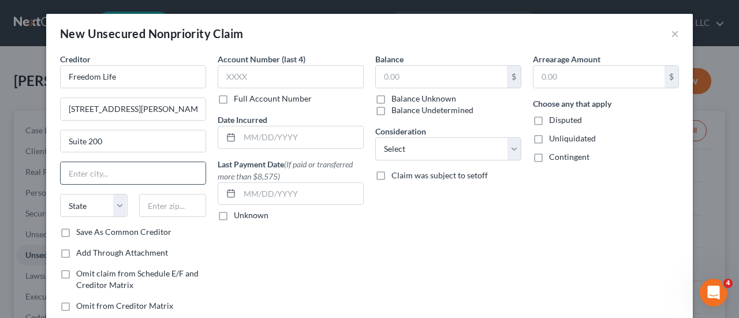
drag, startPoint x: 106, startPoint y: 176, endPoint x: 87, endPoint y: 172, distance: 19.5
click at [87, 172] on input "text" at bounding box center [133, 173] width 145 height 22
type input "[GEOGRAPHIC_DATA]"
click at [90, 200] on select "State [US_STATE] AK AR AZ CA CO CT DE DC [GEOGRAPHIC_DATA] [GEOGRAPHIC_DATA] GU…" at bounding box center [94, 205] width 68 height 23
select select "45"
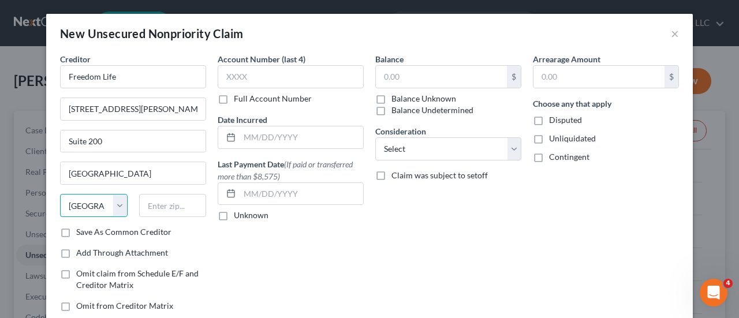
click at [60, 194] on select "State [US_STATE] AK AR AZ CA CO CT DE DC [GEOGRAPHIC_DATA] [GEOGRAPHIC_DATA] GU…" at bounding box center [94, 205] width 68 height 23
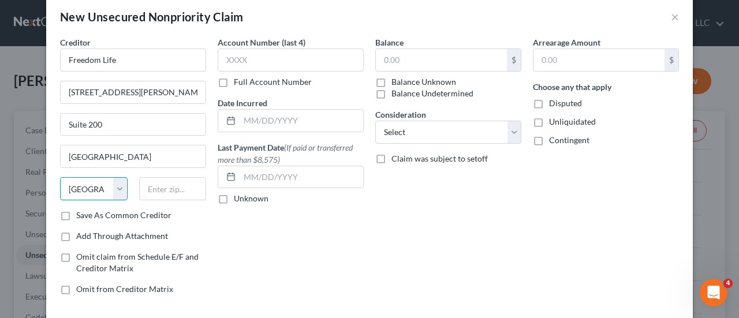
scroll to position [17, 0]
click at [158, 184] on input "text" at bounding box center [173, 188] width 68 height 23
type input "1"
type input "76302"
type input "[GEOGRAPHIC_DATA]"
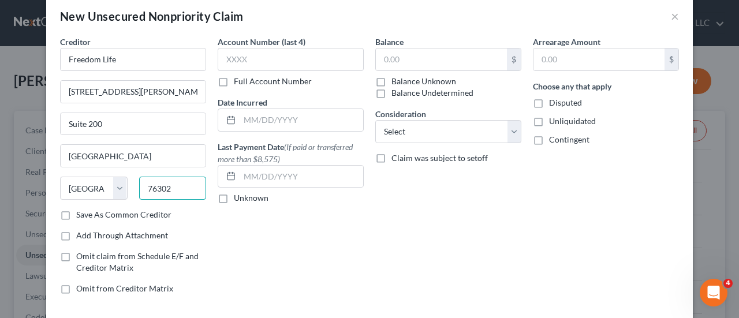
scroll to position [73, 0]
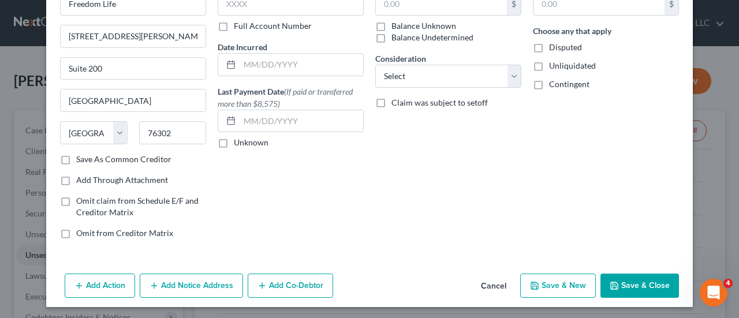
click at [556, 284] on button "Save & New" at bounding box center [558, 286] width 76 height 24
